Goal: Book appointment/travel/reservation

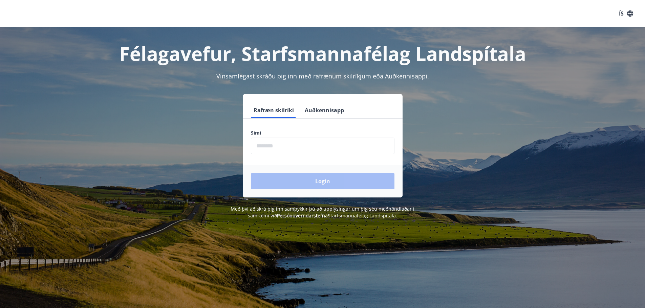
click at [264, 146] on input "phone" at bounding box center [323, 146] width 144 height 17
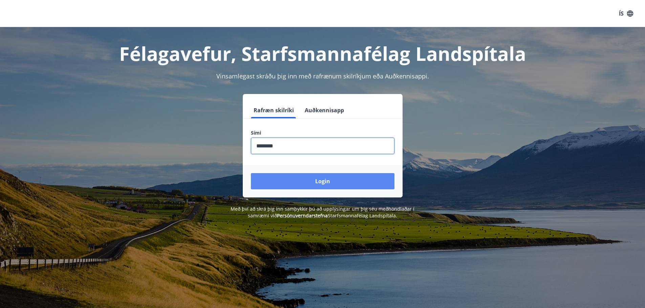
type input "********"
click at [325, 182] on button "Login" at bounding box center [323, 181] width 144 height 16
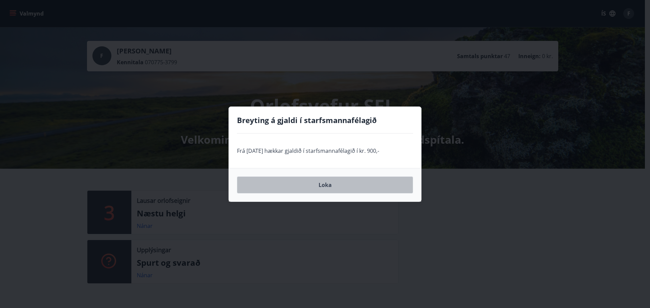
click at [344, 188] on button "Loka" at bounding box center [325, 185] width 176 height 17
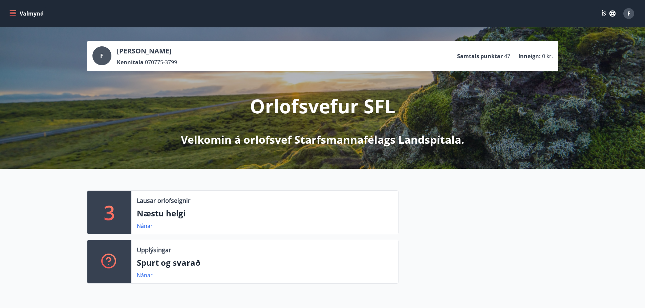
click at [118, 211] on div "3" at bounding box center [109, 212] width 44 height 43
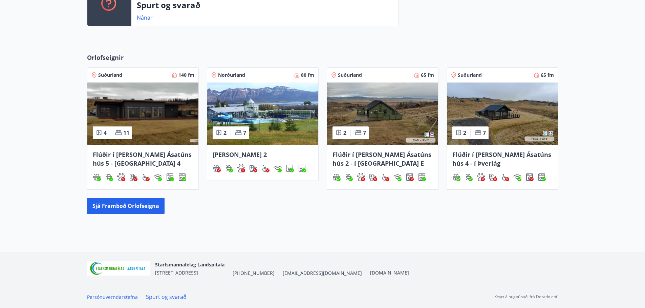
scroll to position [259, 0]
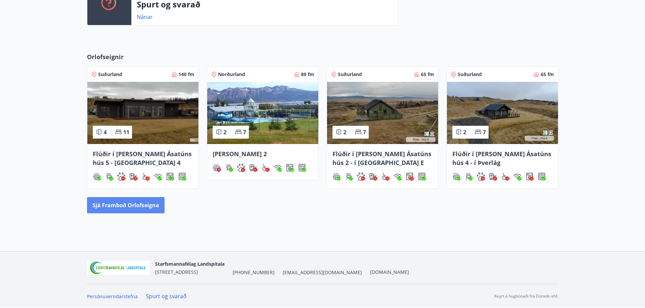
click at [128, 208] on button "Sjá framboð orlofseigna" at bounding box center [126, 205] width 78 height 16
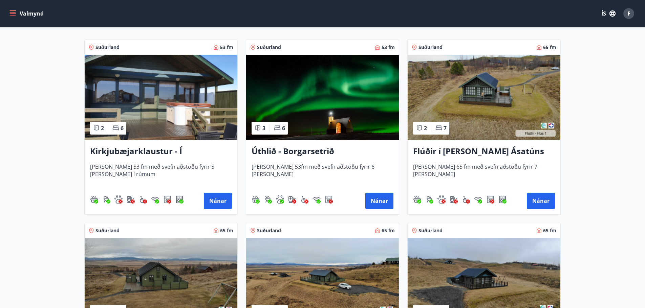
scroll to position [115, 0]
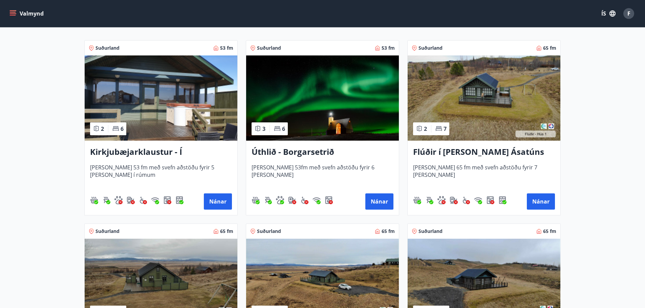
click at [308, 149] on h3 "Úthlið - Borgarsetrið" at bounding box center [323, 152] width 142 height 12
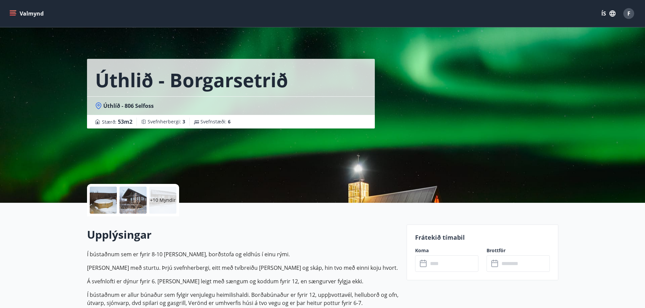
click at [433, 266] on input "text" at bounding box center [453, 264] width 50 height 17
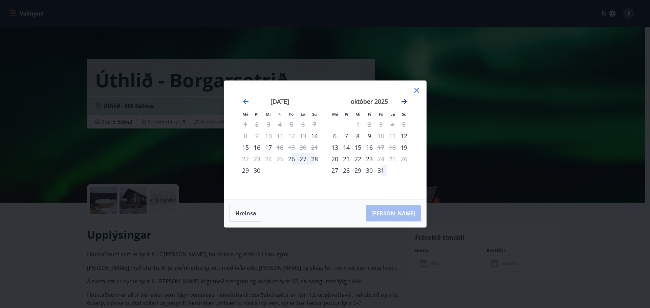
click at [406, 100] on icon "Move forward to switch to the next month." at bounding box center [404, 101] width 8 height 8
click at [404, 101] on icon "Move forward to switch to the next month." at bounding box center [404, 101] width 8 height 8
click at [415, 90] on icon at bounding box center [417, 90] width 8 height 8
